Goal: Find specific page/section

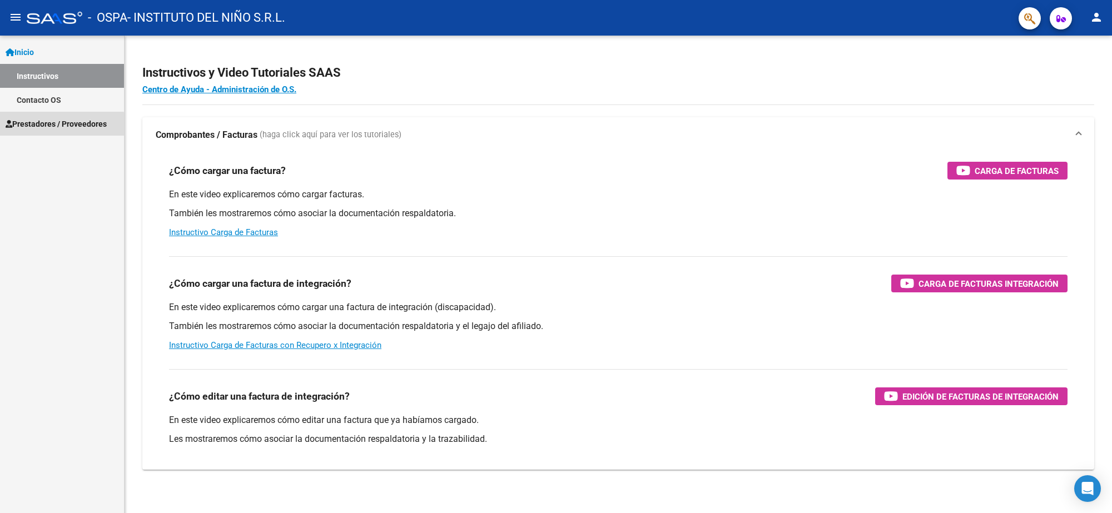
click at [57, 125] on span "Prestadores / Proveedores" at bounding box center [56, 124] width 101 height 12
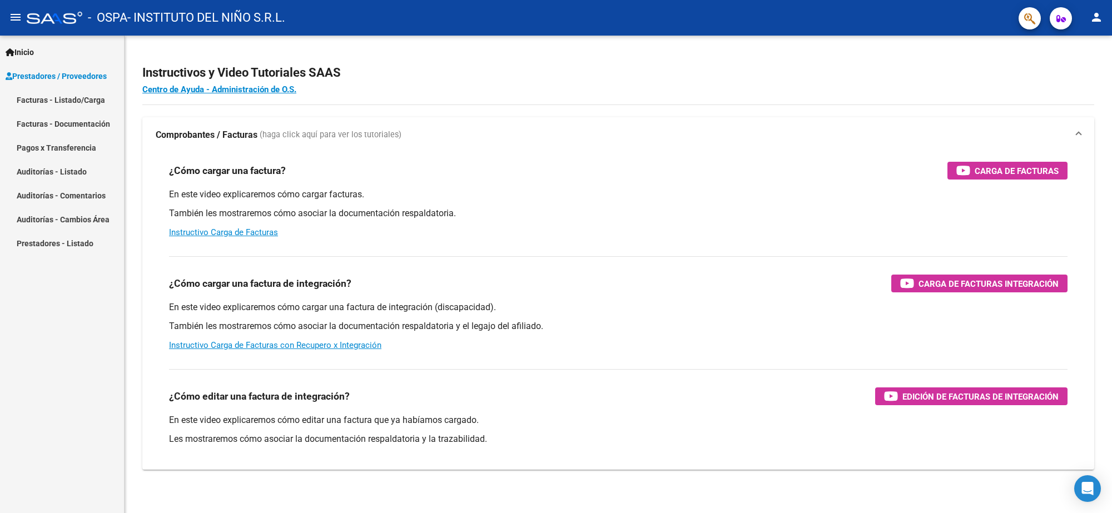
click at [57, 107] on link "Facturas - Listado/Carga" at bounding box center [62, 100] width 124 height 24
